Goal: Find specific page/section: Locate a particular part of the current website

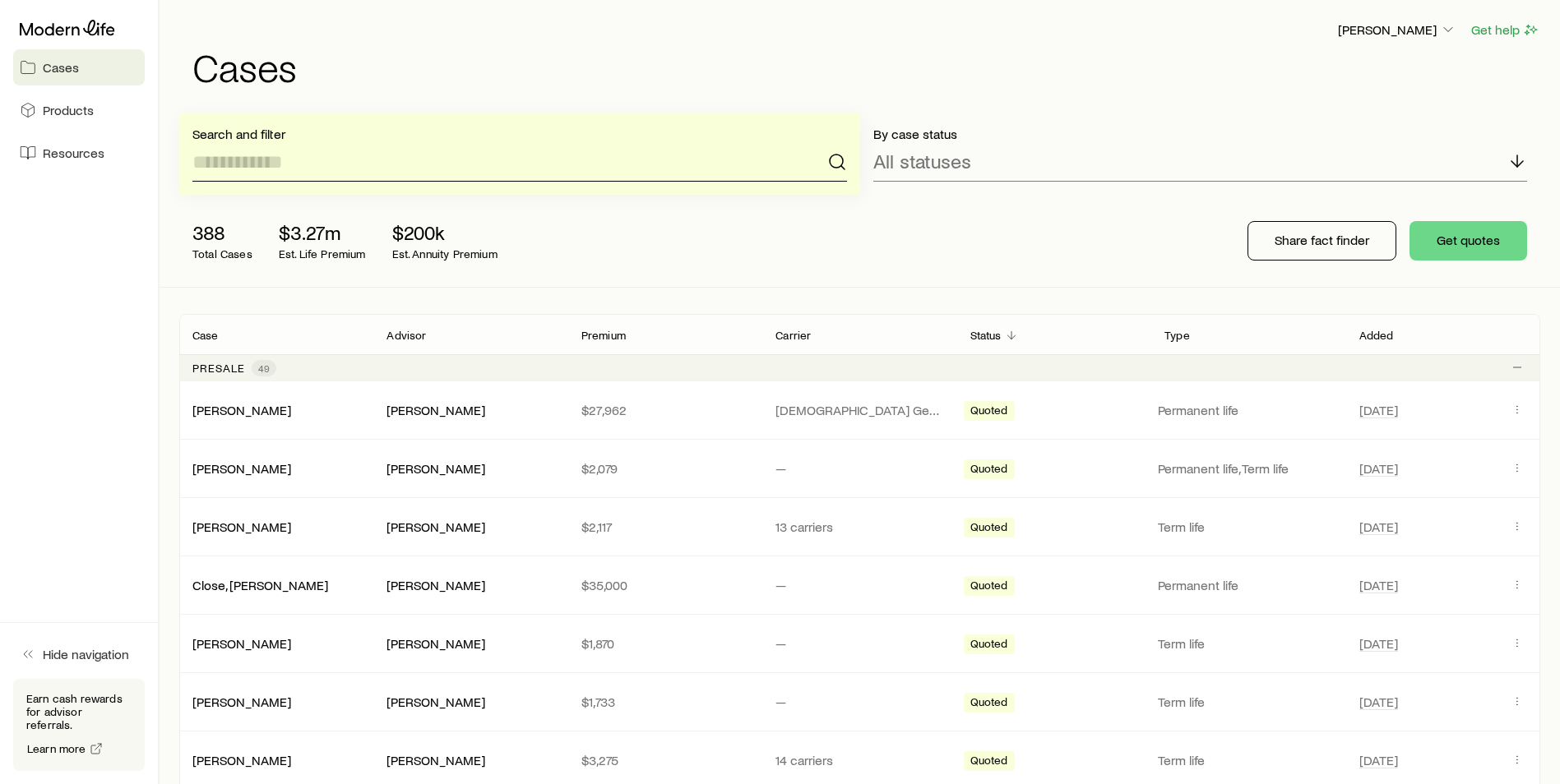
click at [337, 173] on input at bounding box center [519, 161] width 654 height 40
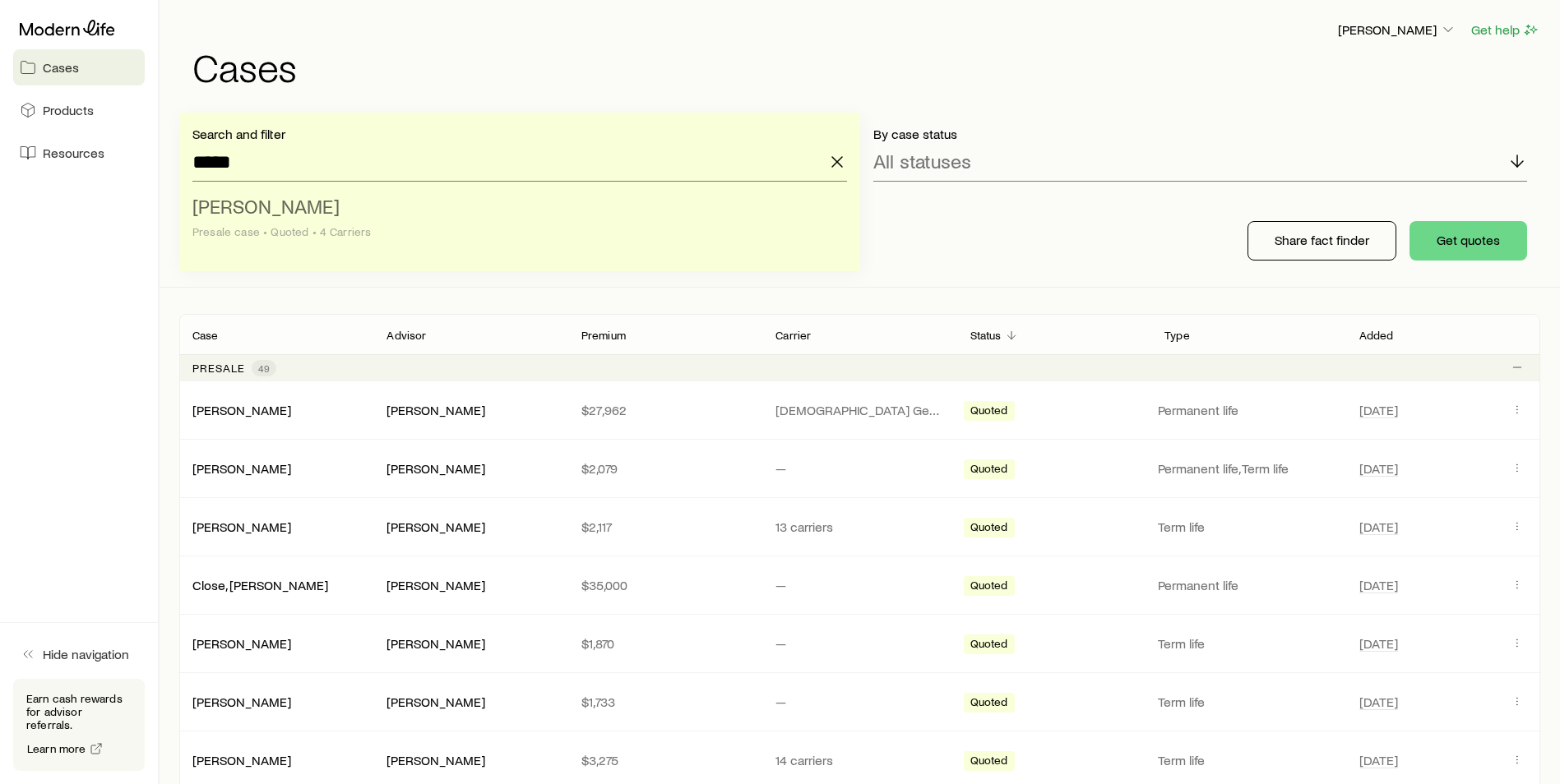
click at [264, 223] on li "Faber, Mark Presale case • Quoted • 4 Carriers" at bounding box center [514, 220] width 645 height 63
type input "**********"
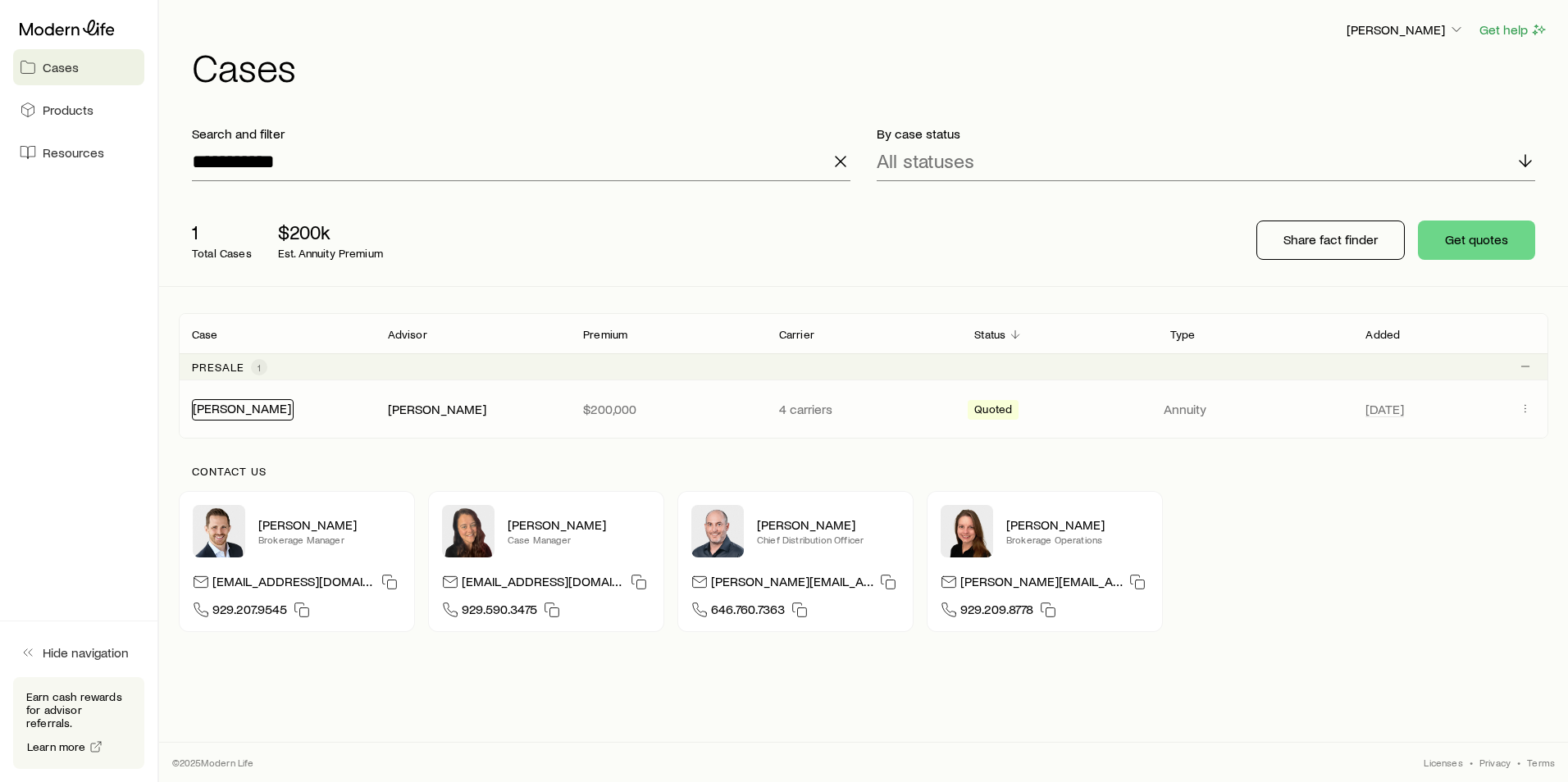
click at [238, 408] on link "[PERSON_NAME]" at bounding box center [242, 407] width 98 height 16
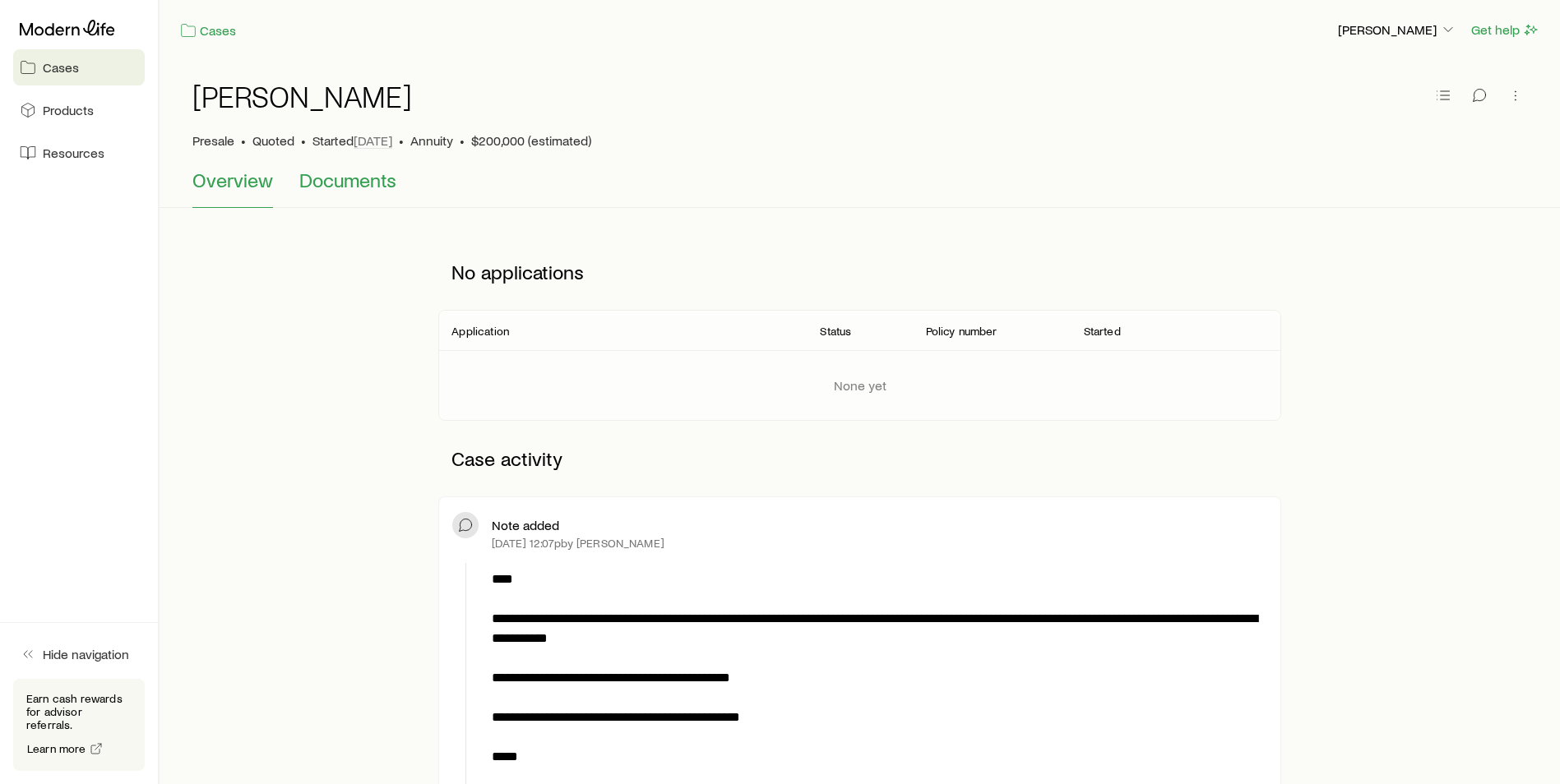
click at [340, 186] on span "Documents" at bounding box center [348, 180] width 97 height 23
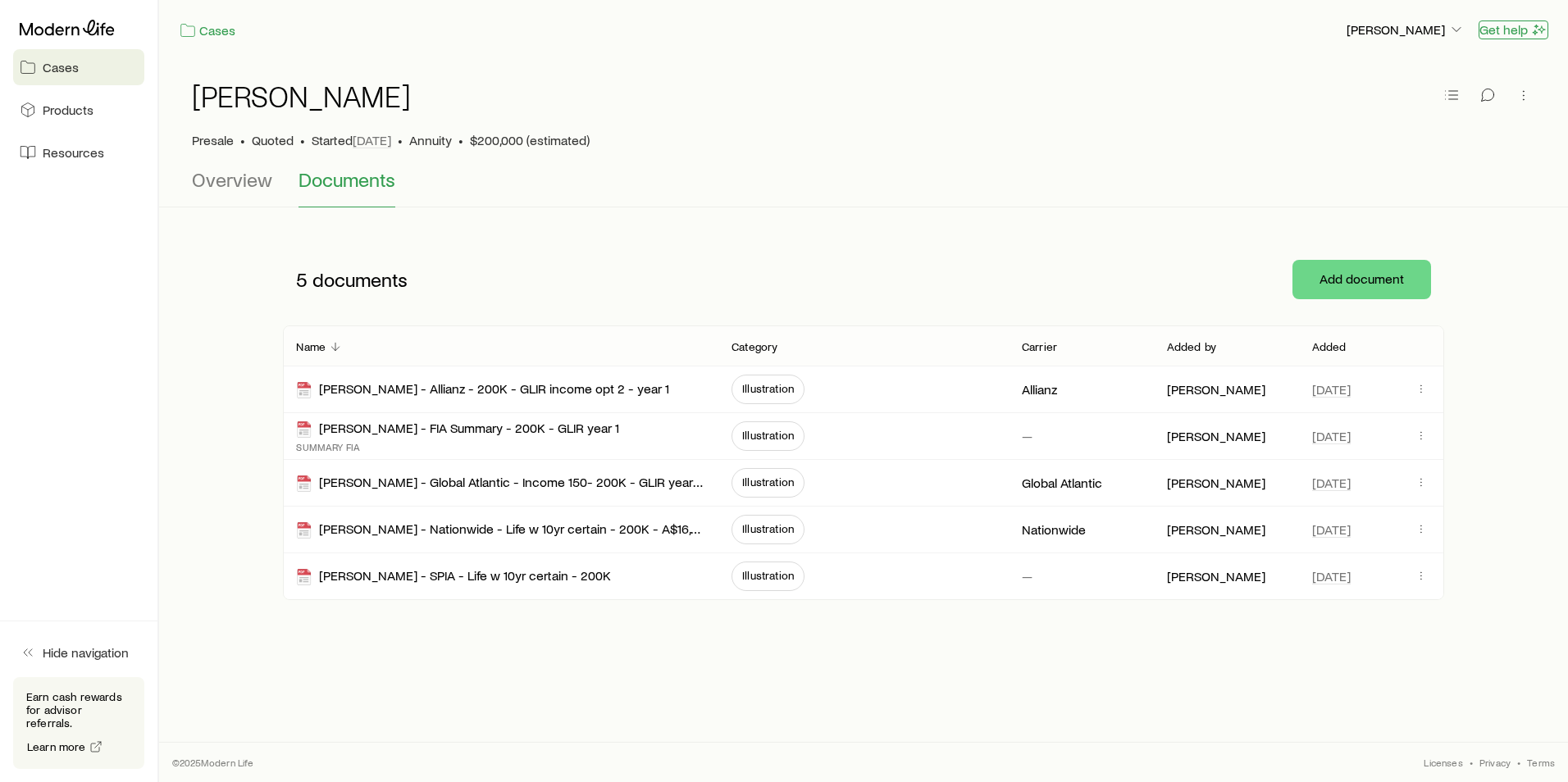
click at [1513, 33] on button "Get help" at bounding box center [1513, 30] width 69 height 19
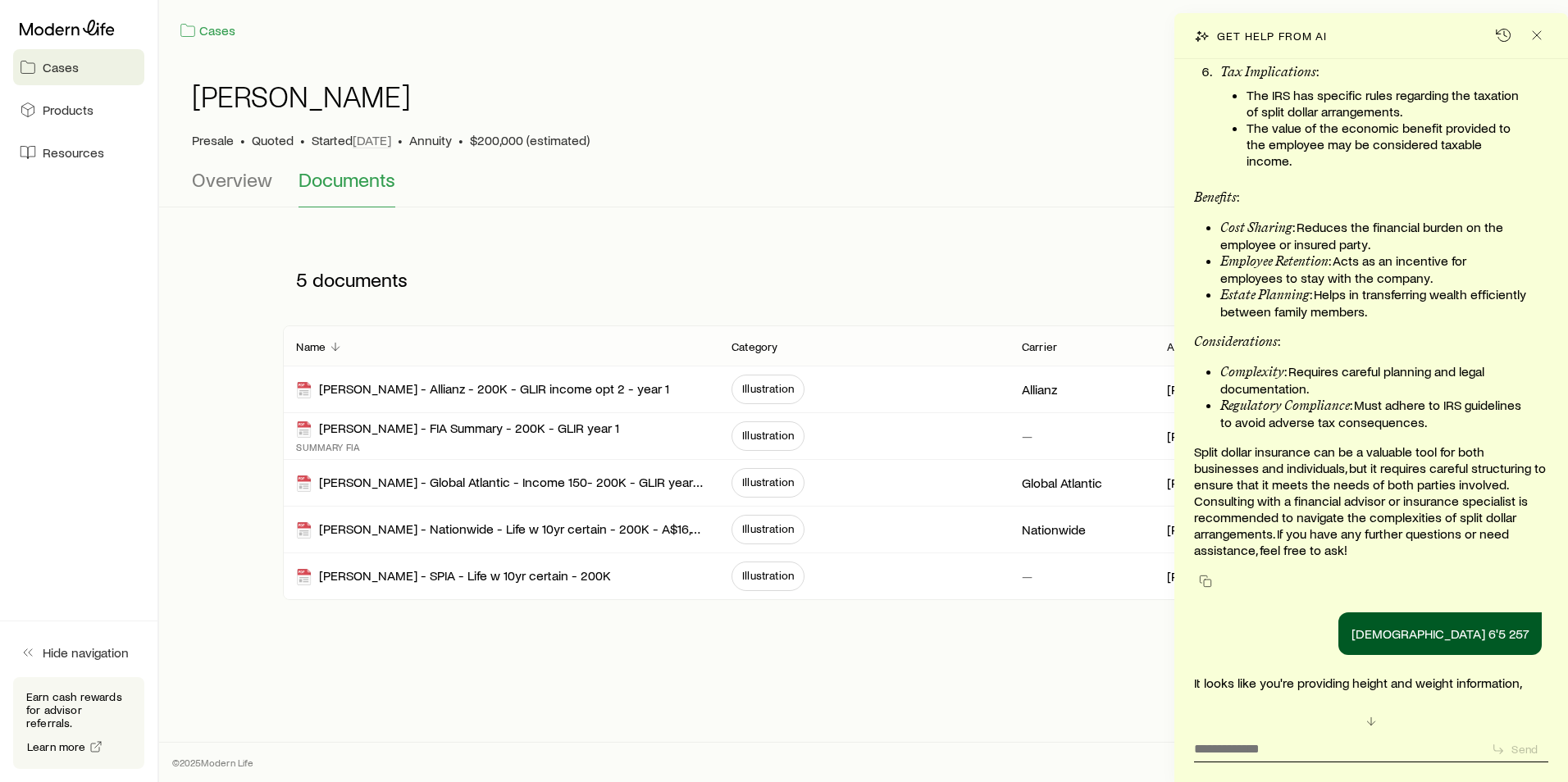
scroll to position [53519, 0]
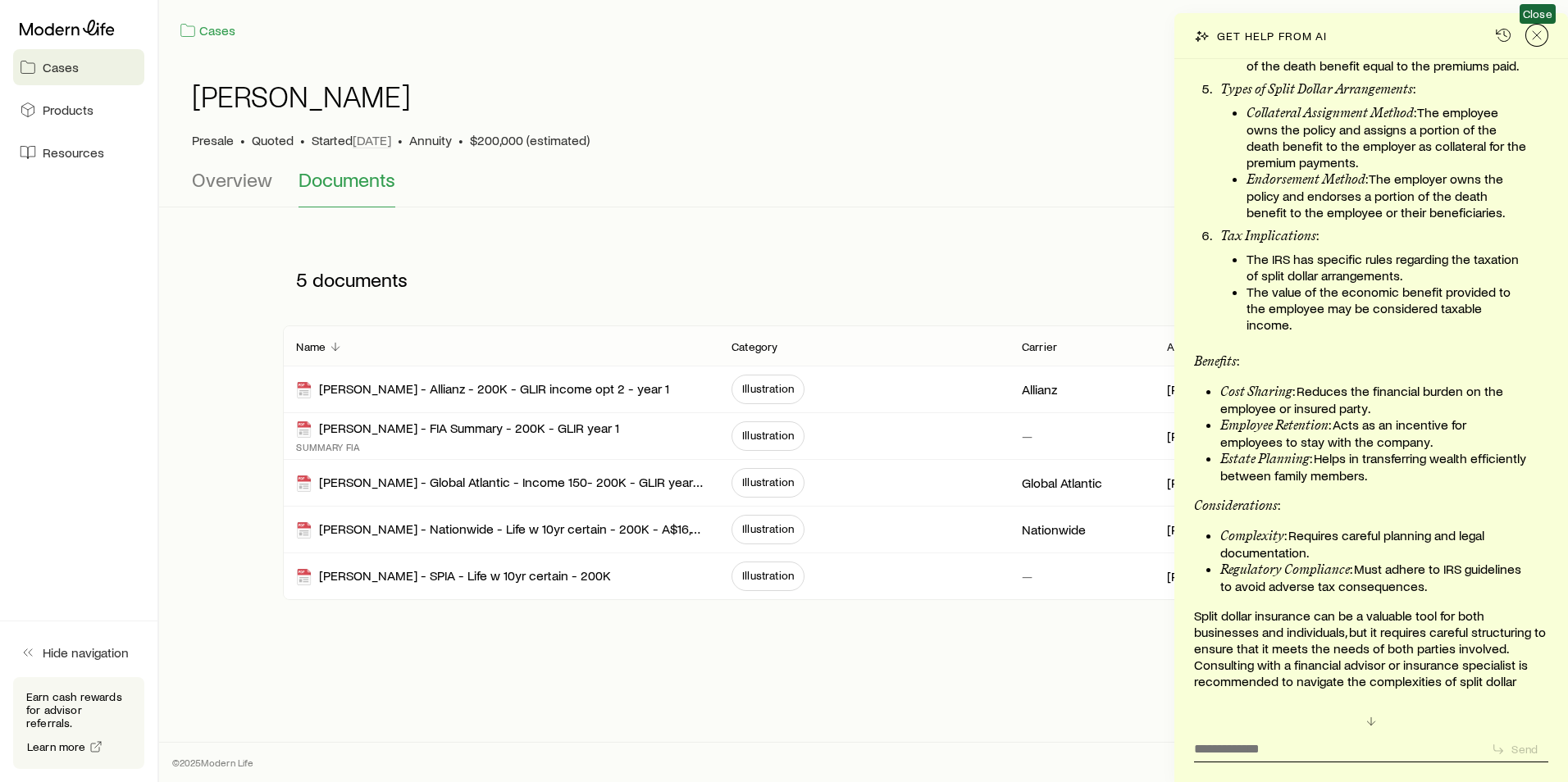
click at [1537, 43] on icon "Close" at bounding box center [1537, 35] width 17 height 17
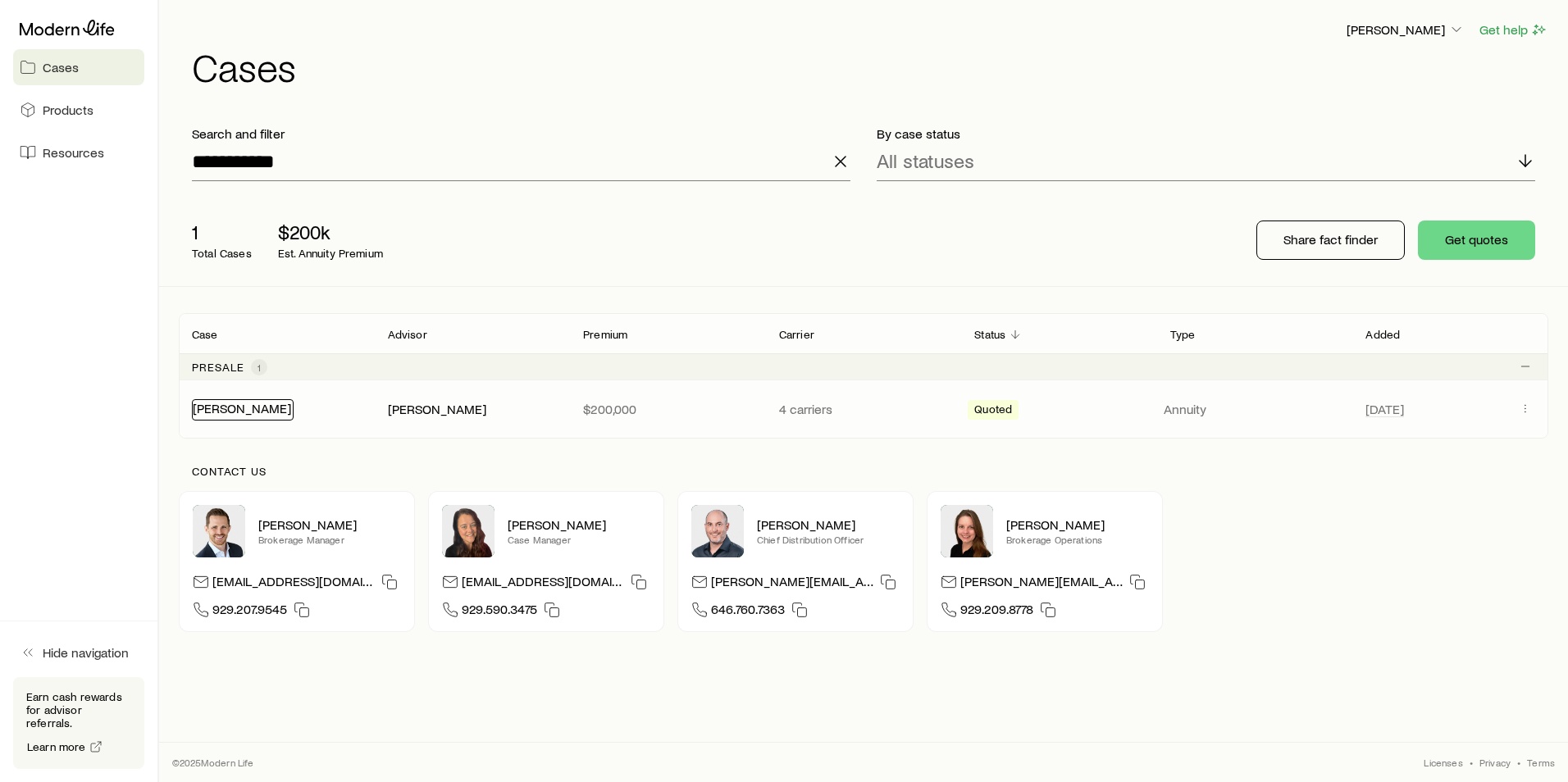
click at [228, 408] on link "[PERSON_NAME]" at bounding box center [242, 407] width 98 height 16
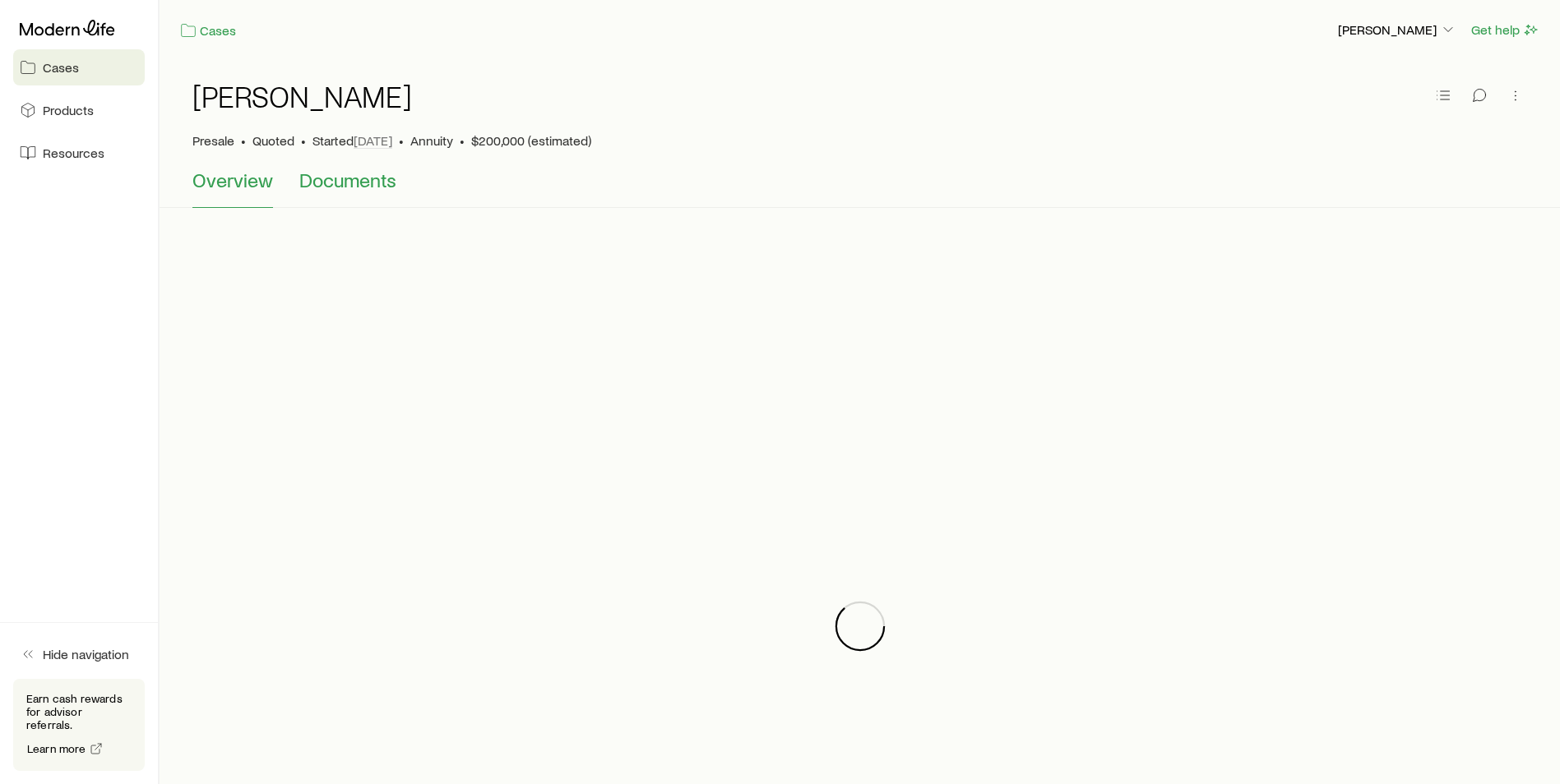
click at [342, 181] on span "Documents" at bounding box center [348, 180] width 97 height 23
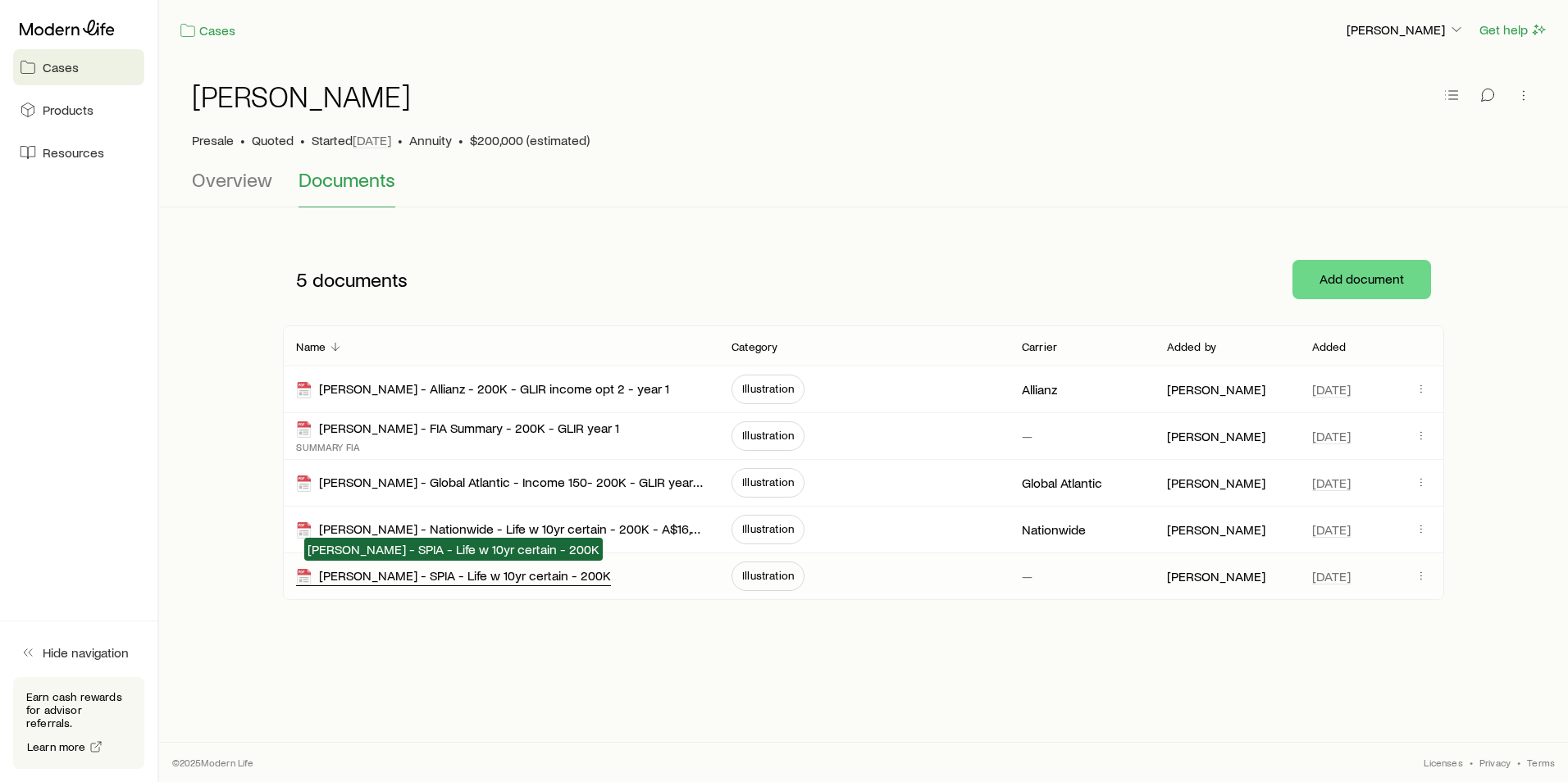
click at [488, 578] on div "[PERSON_NAME] - SPIA - Life w 10yr certain - 200K" at bounding box center [454, 577] width 315 height 19
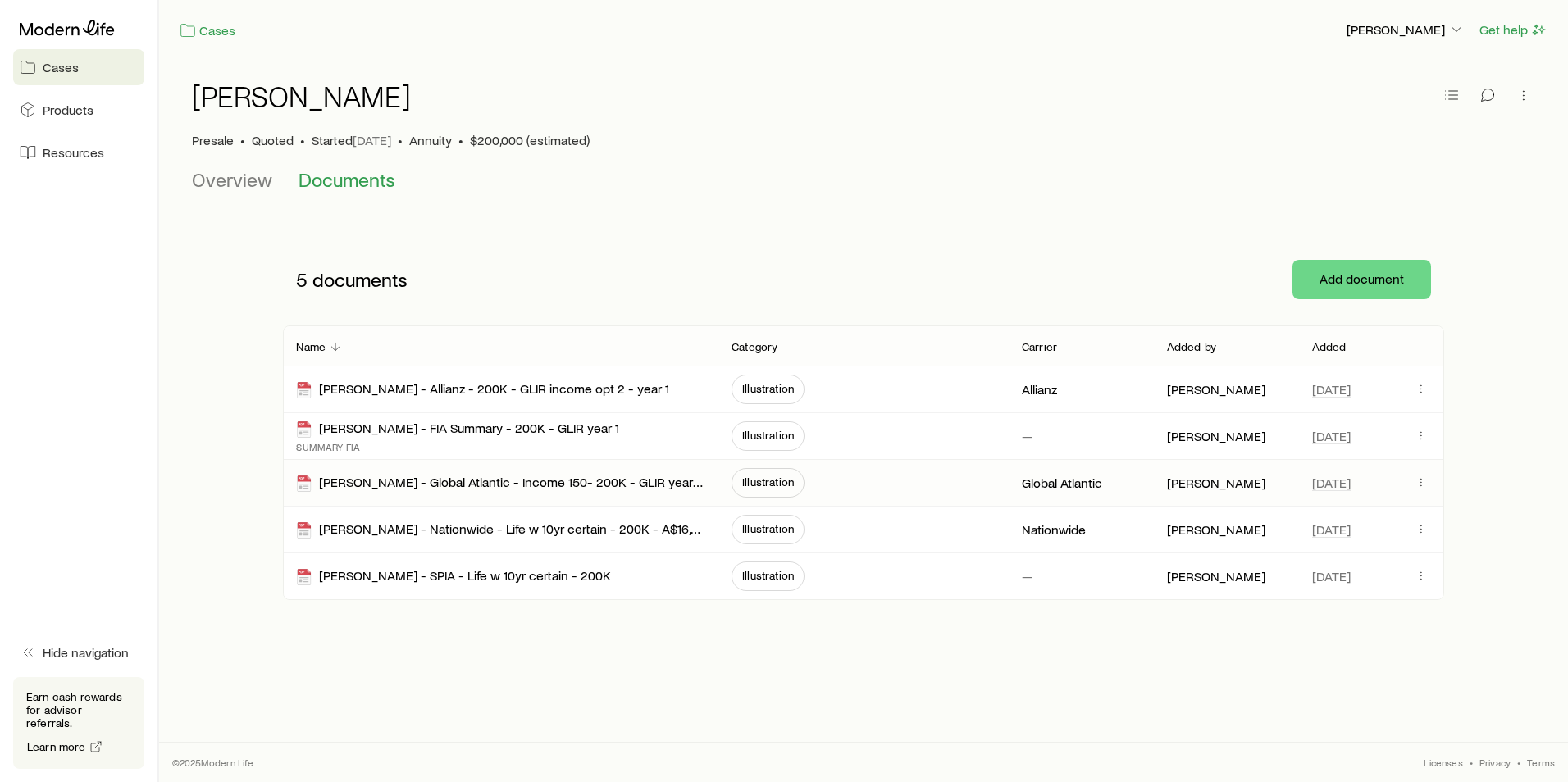
click at [747, 483] on span "Illustration" at bounding box center [768, 482] width 52 height 13
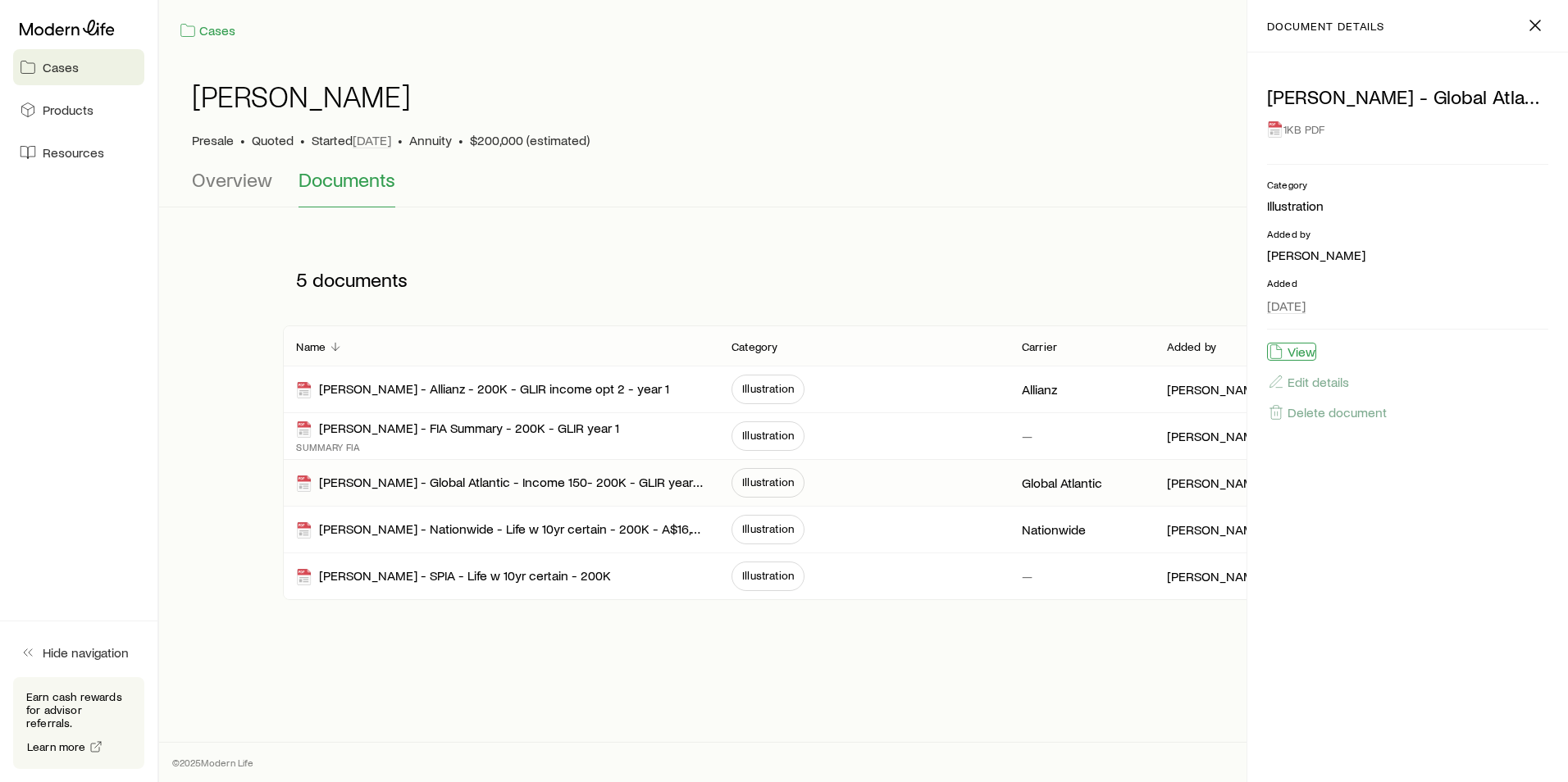
click at [1309, 350] on button "View" at bounding box center [1291, 351] width 49 height 18
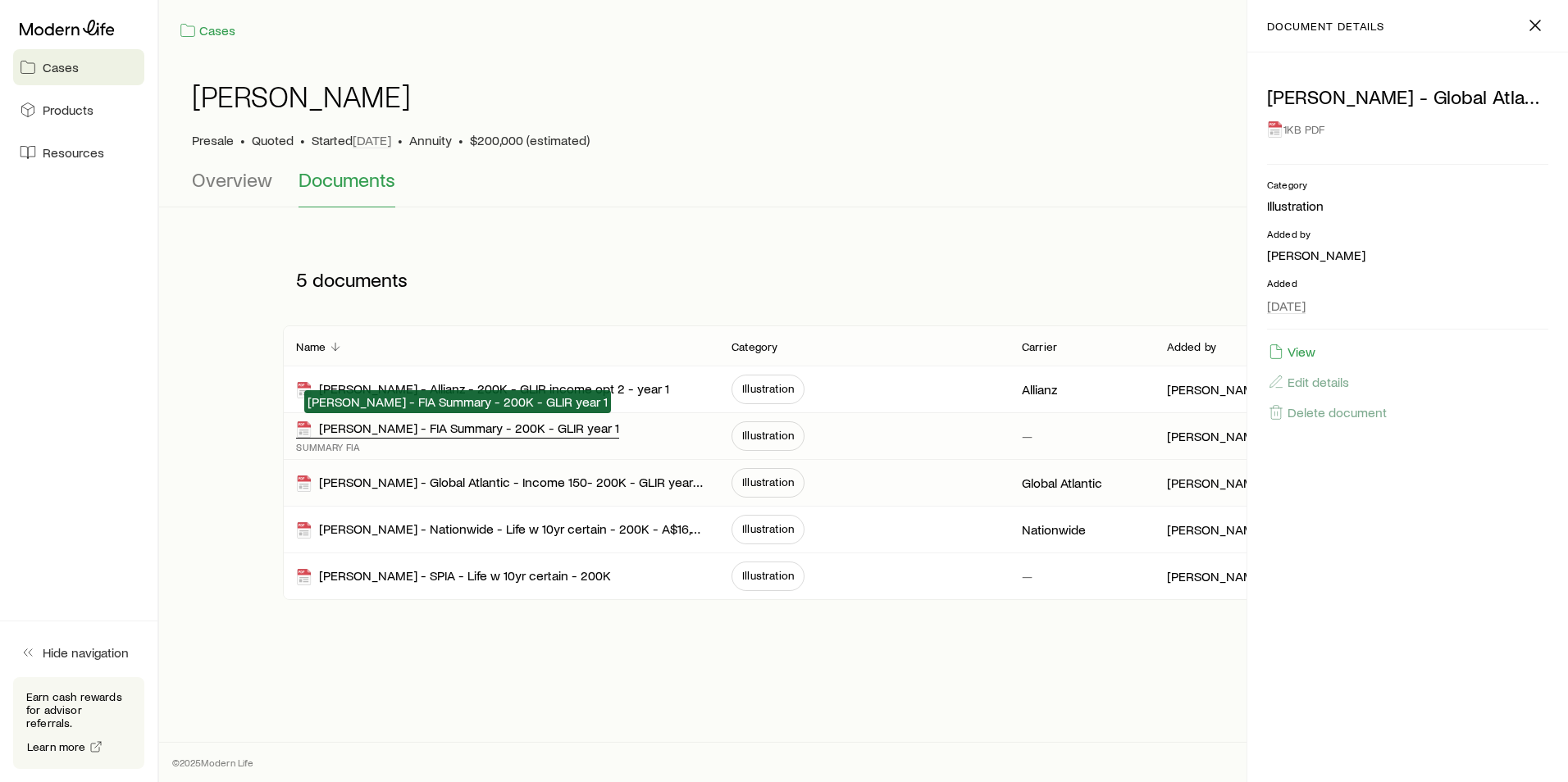
click at [472, 432] on div "[PERSON_NAME] - FIA Summary - 200K - GLIR year 1" at bounding box center [457, 429] width 323 height 19
